Goal: Find specific page/section: Find specific page/section

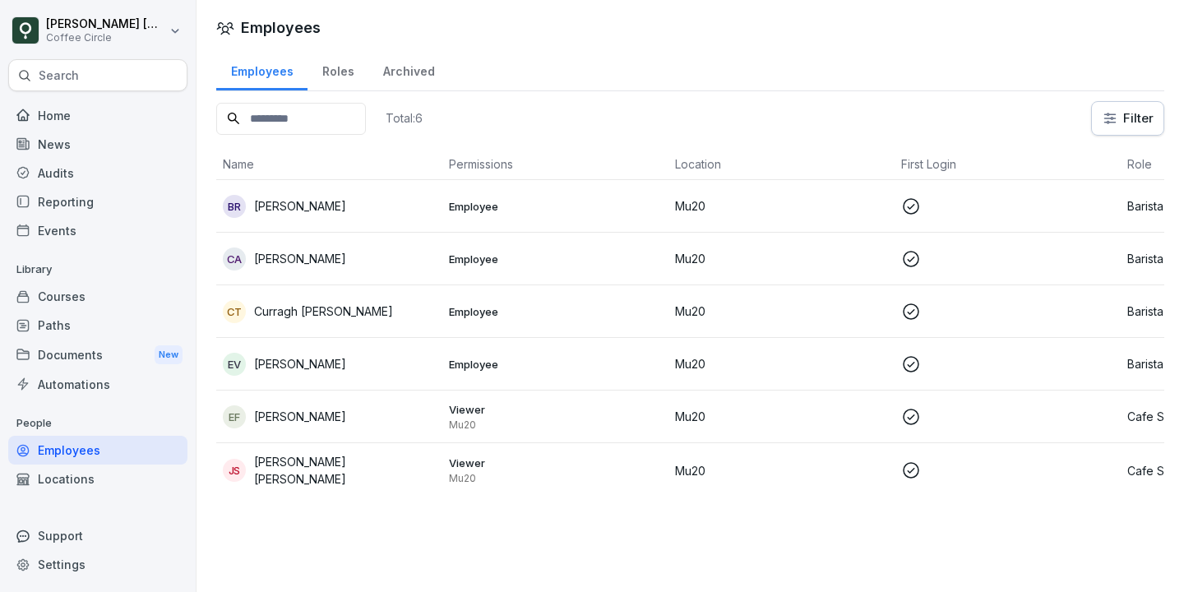
click at [275, 266] on p "[PERSON_NAME]" at bounding box center [300, 258] width 92 height 17
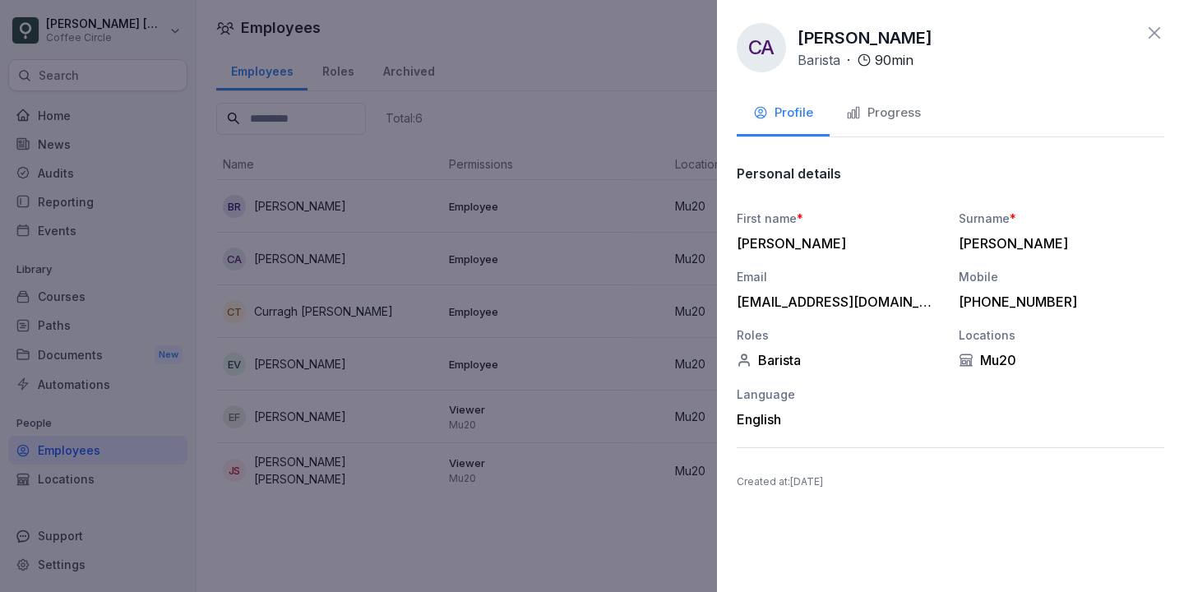
click at [611, 65] on div at bounding box center [592, 296] width 1184 height 592
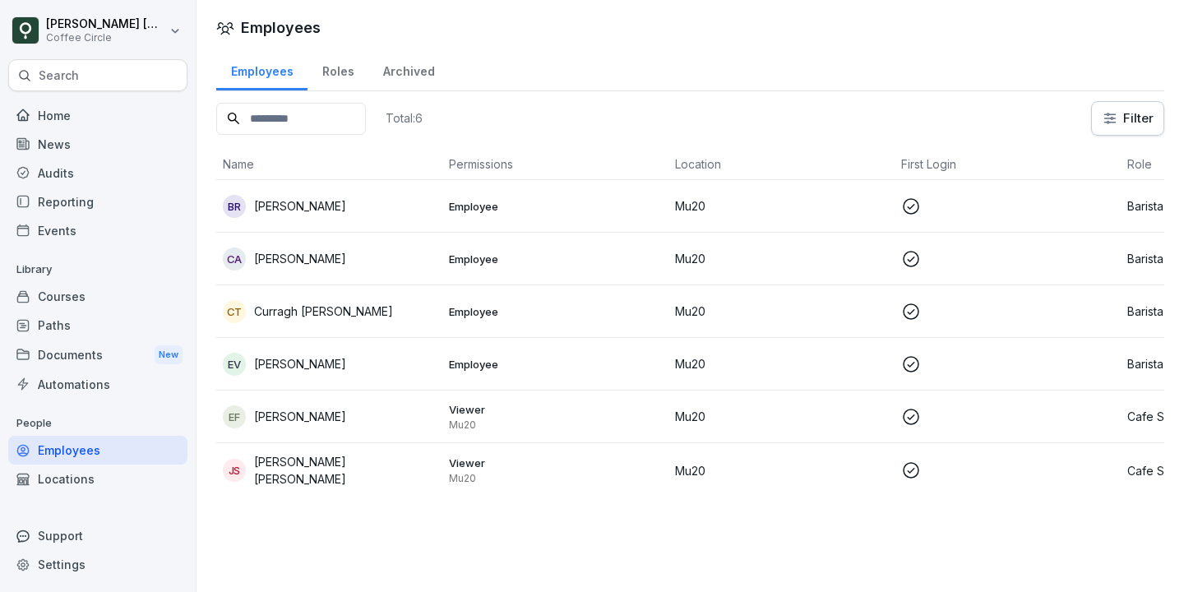
click at [174, 35] on html "Evan France Coffee Circle Search Home News Audits Reporting Events Library Cour…" at bounding box center [592, 296] width 1184 height 592
click at [126, 80] on div "Search" at bounding box center [97, 75] width 179 height 32
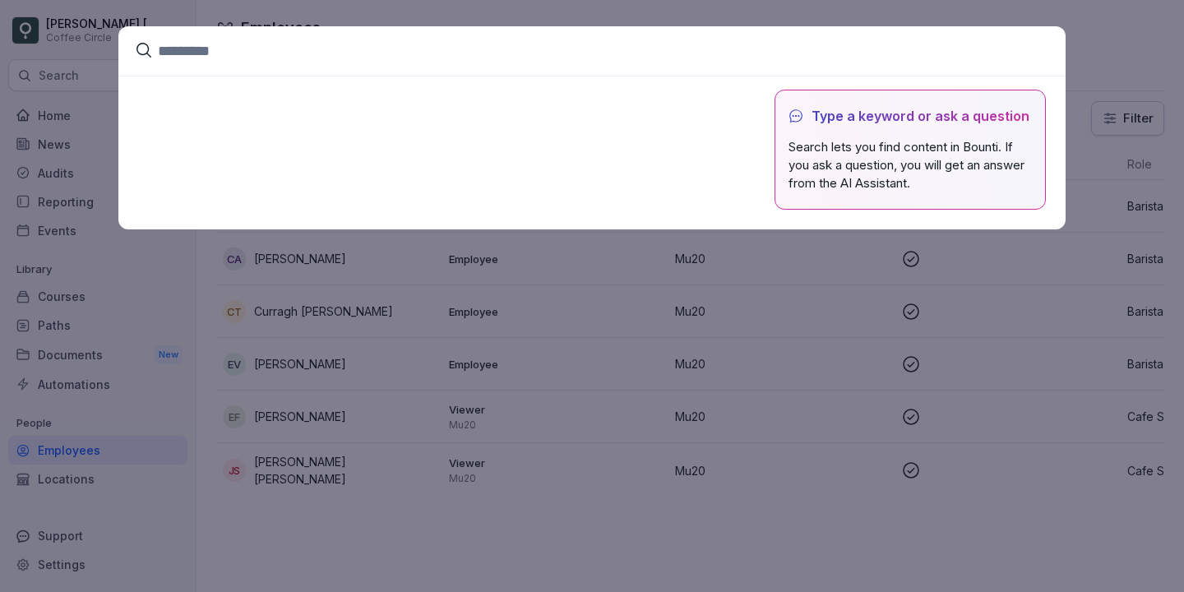
click at [209, 52] on input at bounding box center [591, 50] width 947 height 49
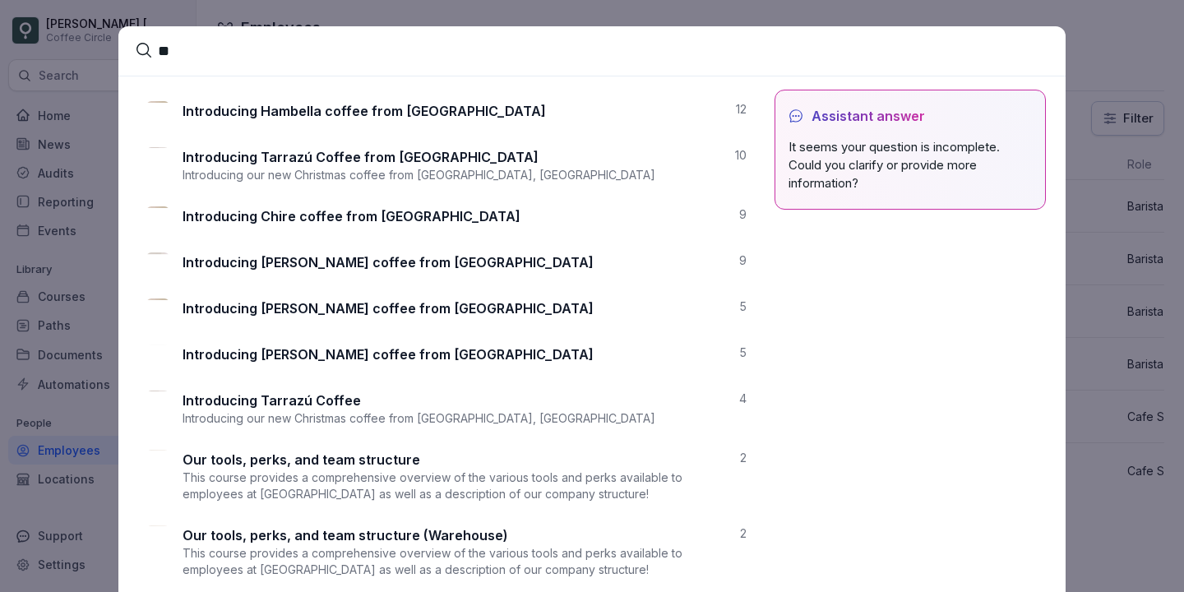
type input "*"
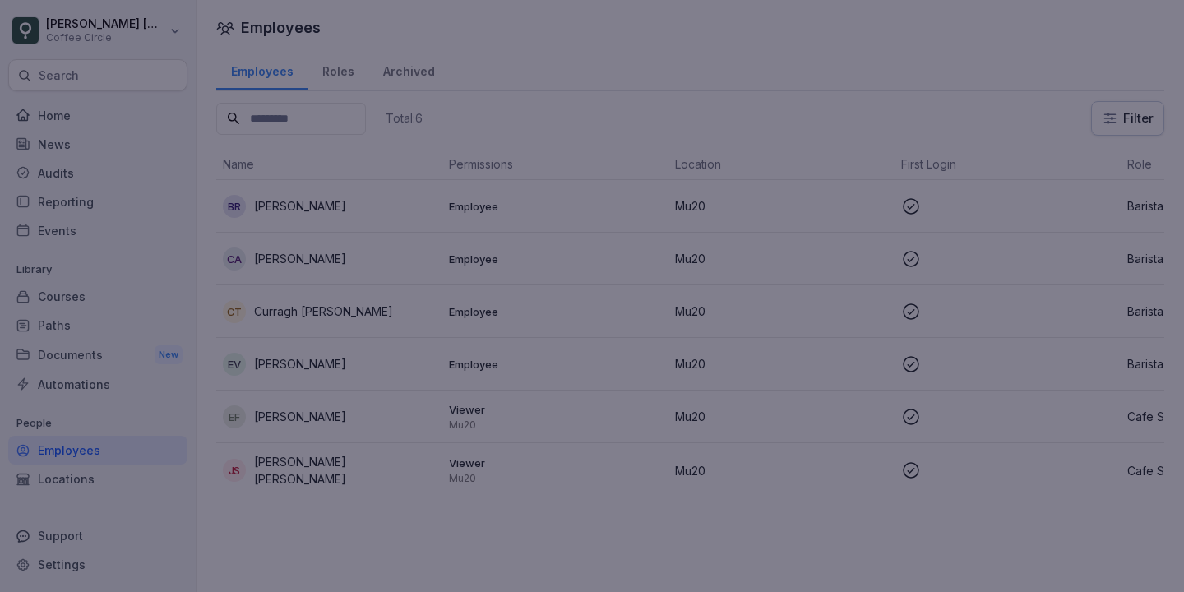
click at [43, 186] on div at bounding box center [592, 296] width 1184 height 592
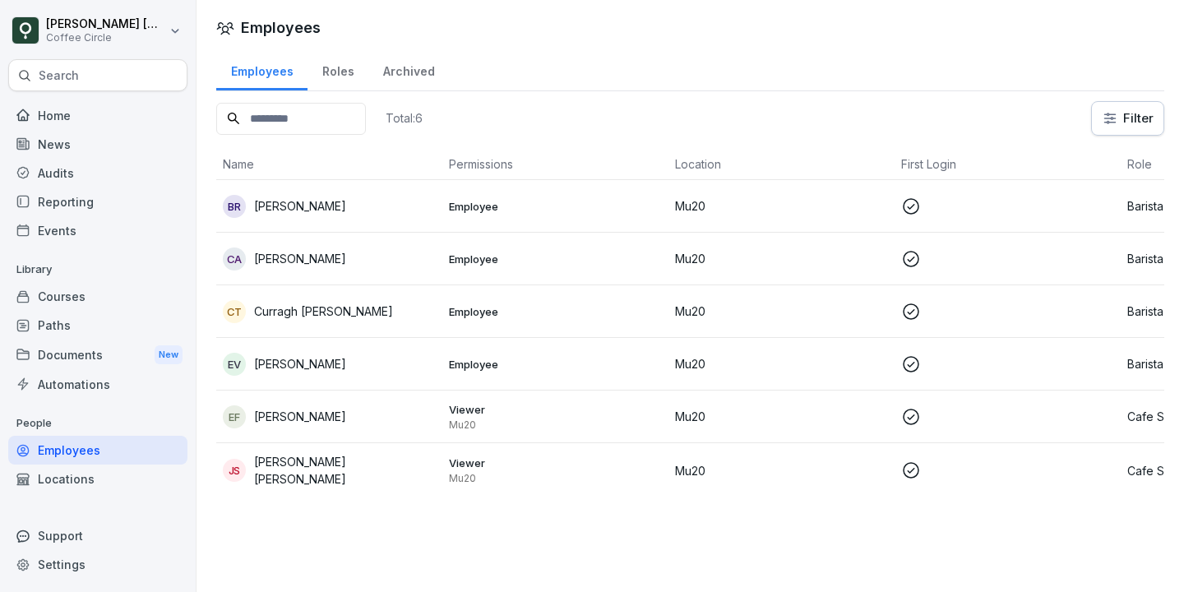
click at [274, 72] on div "Employees" at bounding box center [261, 70] width 91 height 42
click at [299, 121] on input at bounding box center [291, 119] width 150 height 32
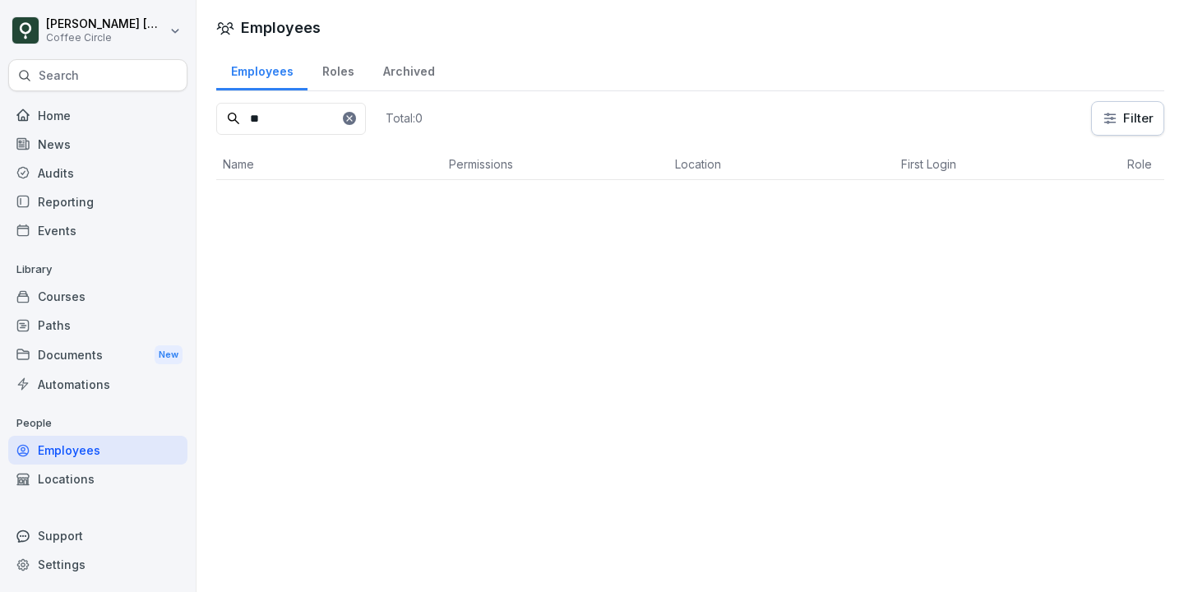
type input "*"
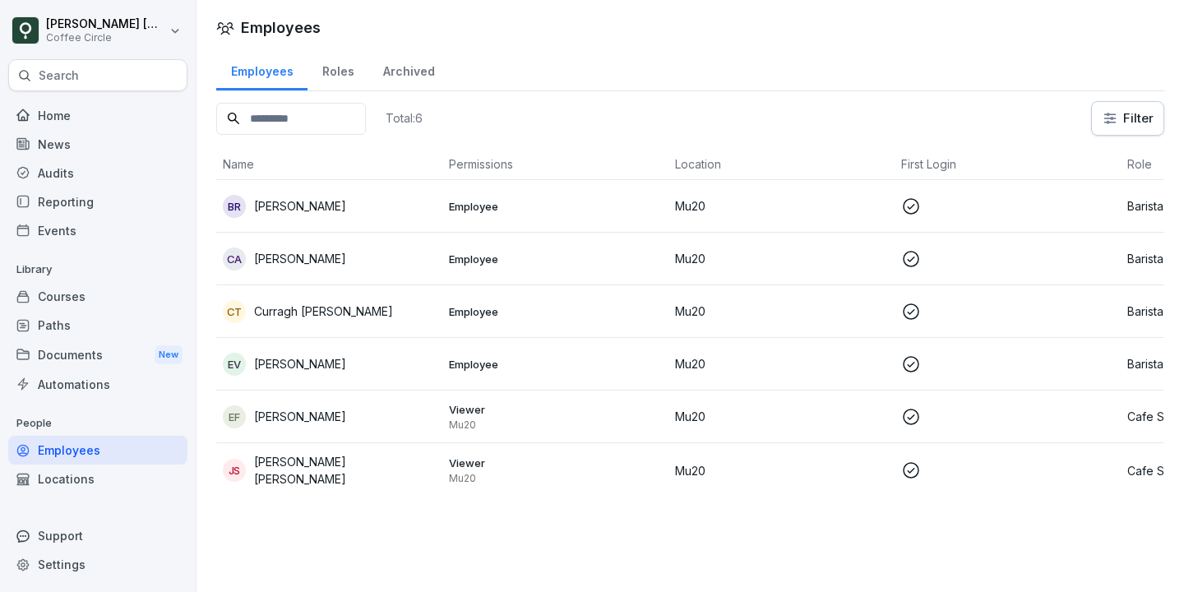
click at [332, 68] on div "Roles" at bounding box center [338, 70] width 61 height 42
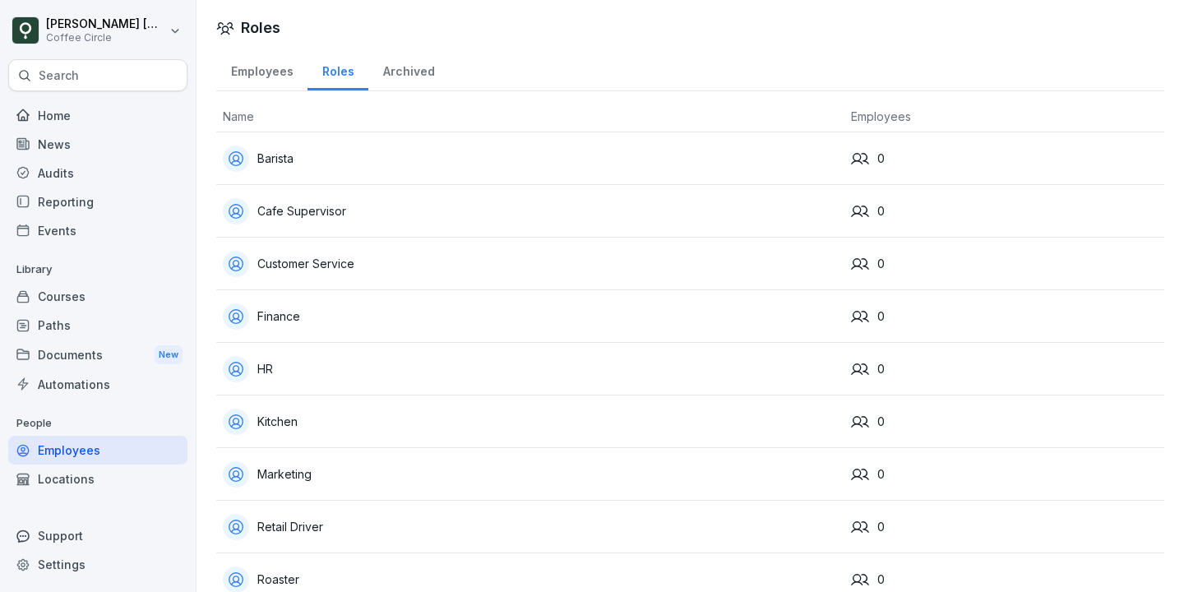
click at [427, 67] on div "Archived" at bounding box center [408, 70] width 81 height 42
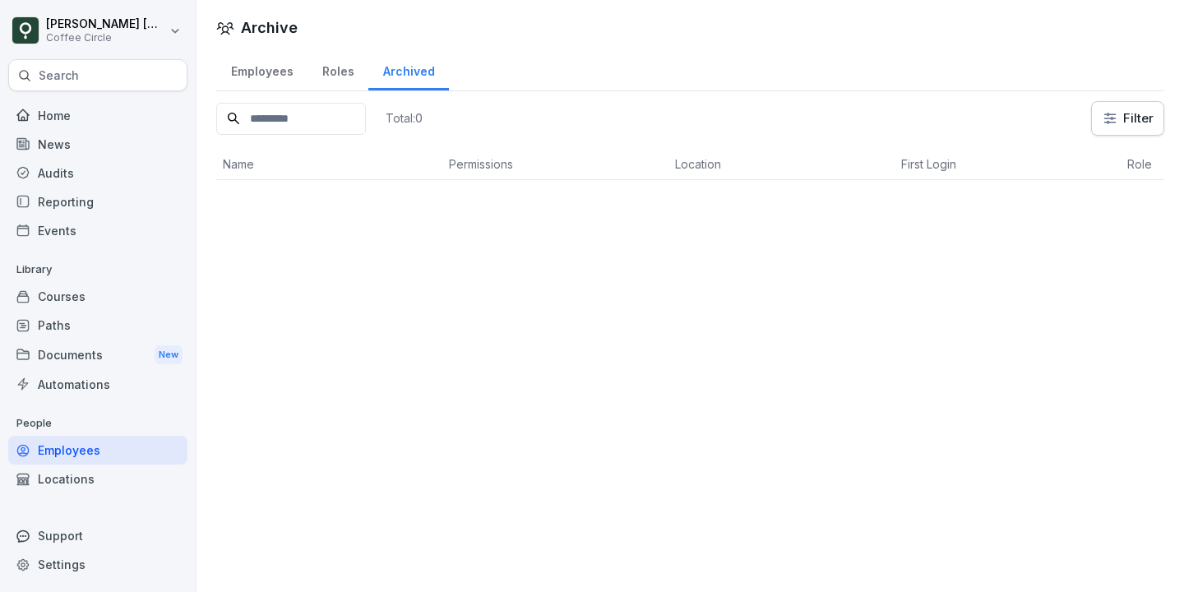
click at [273, 67] on div "Employees" at bounding box center [261, 70] width 91 height 42
